Goal: Transaction & Acquisition: Purchase product/service

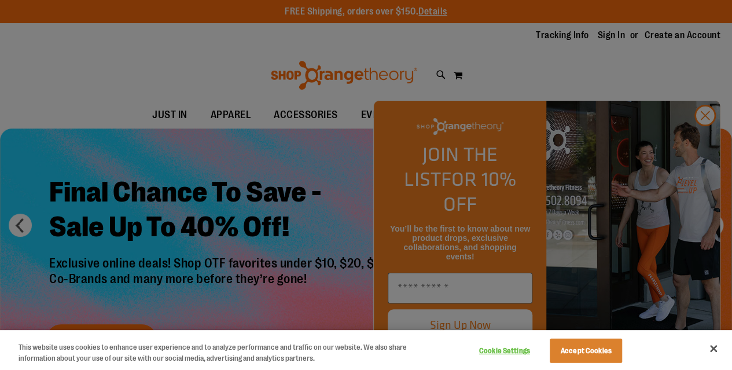
click at [704, 141] on div at bounding box center [366, 185] width 732 height 370
click at [704, 138] on div at bounding box center [366, 185] width 732 height 370
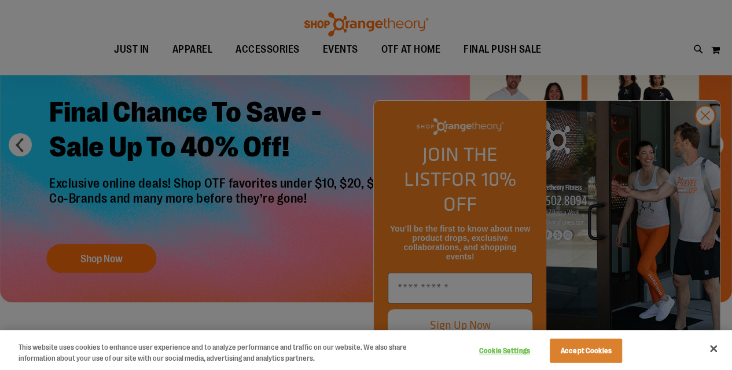
scroll to position [116, 0]
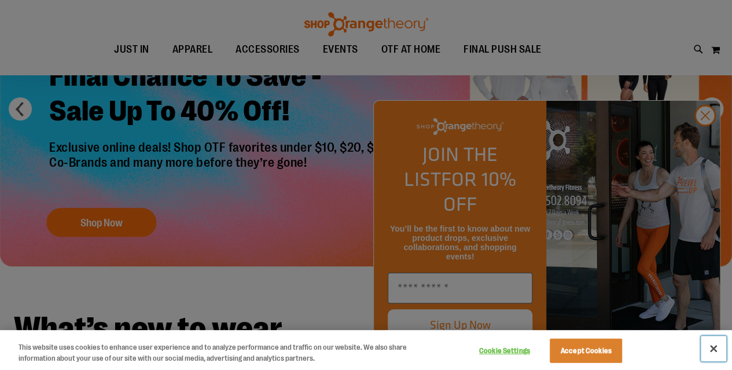
click at [712, 347] on button "Close" at bounding box center [713, 348] width 25 height 25
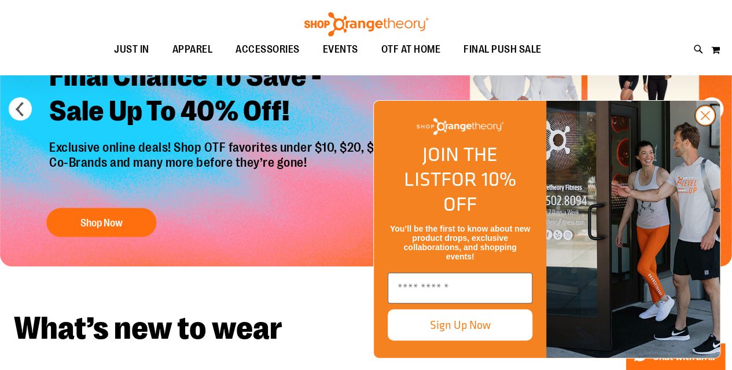
click at [707, 125] on circle "Close dialog" at bounding box center [704, 115] width 19 height 19
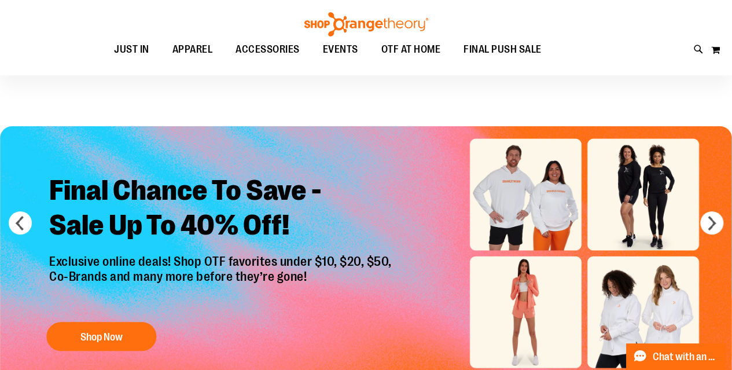
scroll to position [0, 0]
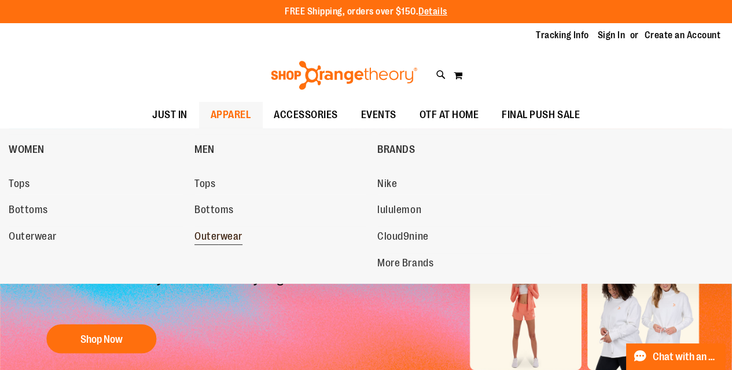
click at [221, 238] on span "Outerwear" at bounding box center [218, 237] width 48 height 14
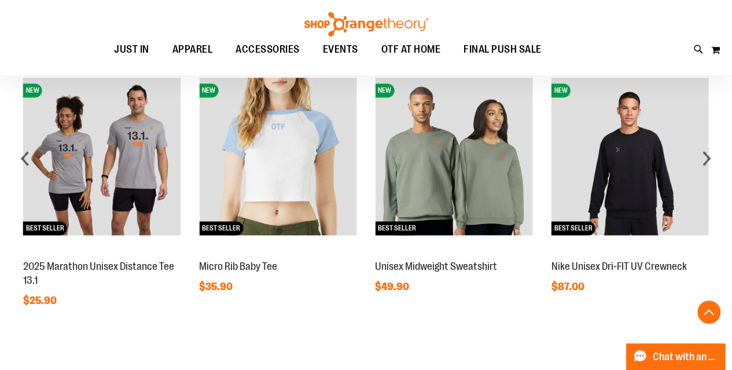
scroll to position [868, 0]
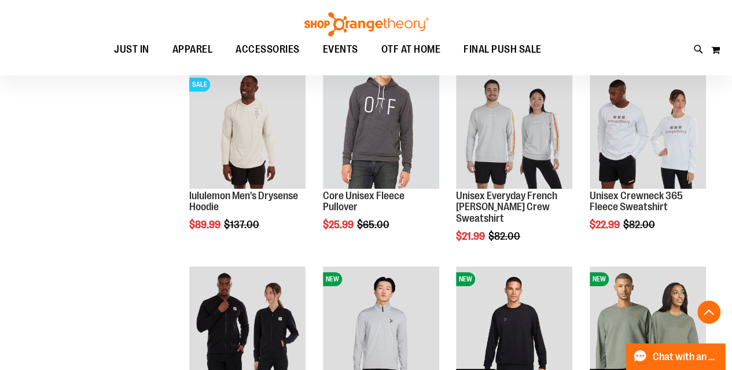
scroll to position [288, 0]
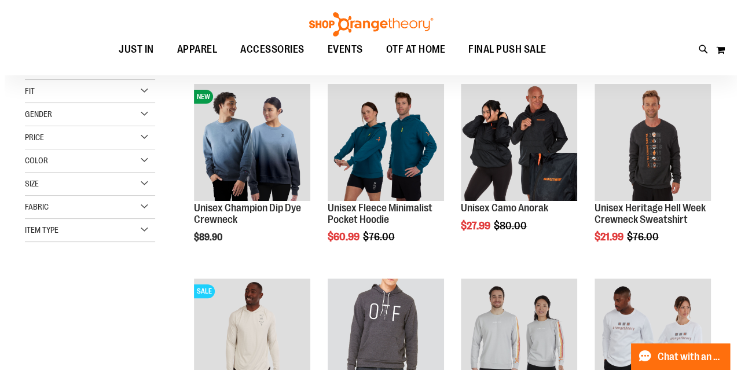
scroll to position [57, 0]
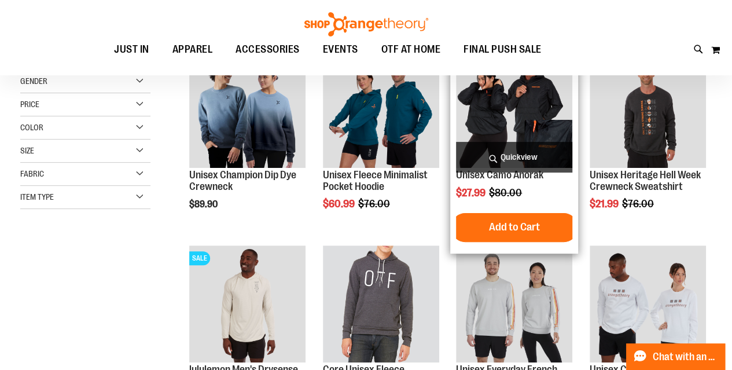
click at [512, 119] on img "product" at bounding box center [514, 109] width 116 height 116
click at [514, 158] on span "Quickview" at bounding box center [514, 157] width 116 height 31
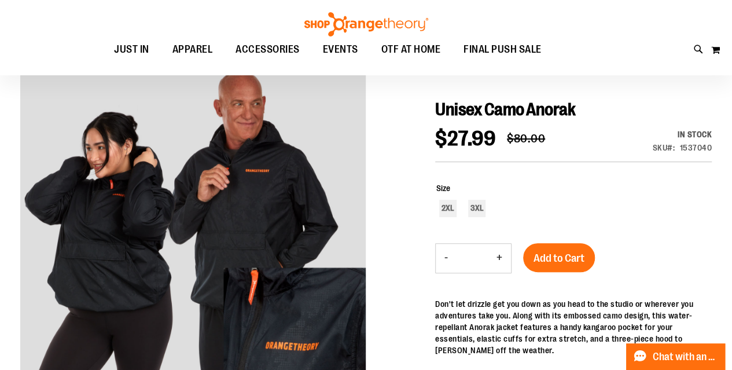
scroll to position [58, 0]
